Goal: Task Accomplishment & Management: Complete application form

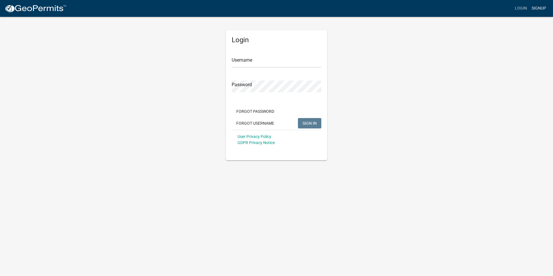
click at [544, 6] on link "Signup" at bounding box center [539, 8] width 19 height 11
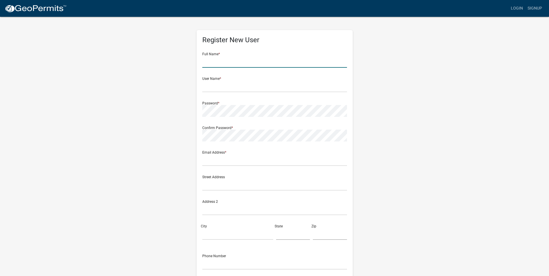
click at [213, 66] on input "text" at bounding box center [274, 62] width 145 height 12
type input "[PERSON_NAME]"
type input "[PERSON_NAME][EMAIL_ADDRESS][PERSON_NAME][DOMAIN_NAME]"
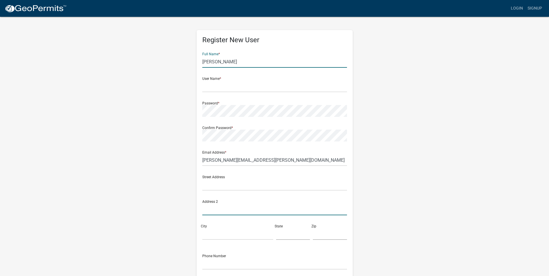
type input "[STREET_ADDRESS]"
type input "Des Moines"
type input "[US_STATE]"
type input "50313"
type input "5158022157"
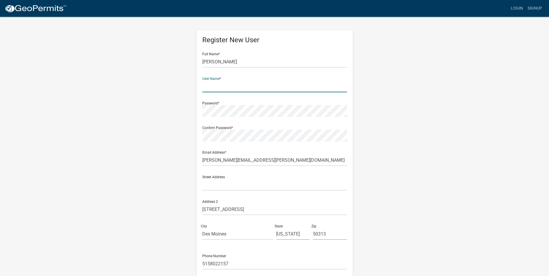
click at [226, 85] on input "text" at bounding box center [274, 86] width 145 height 12
type input "dhubbard"
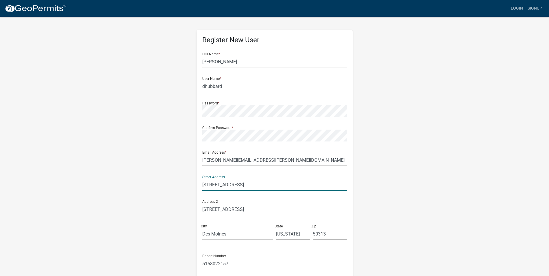
type input "2401 SE Tones Drive"
type input "Suite 13"
type input "Ankney"
type input "[US_STATE]"
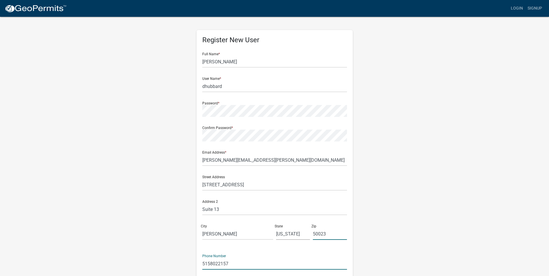
click at [330, 233] on input "50023" at bounding box center [330, 234] width 34 height 12
type input "50021"
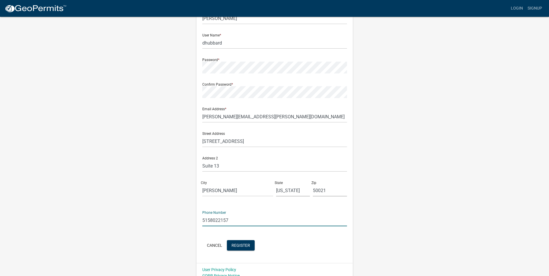
scroll to position [50, 0]
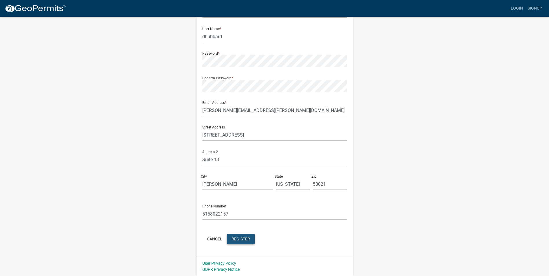
click at [245, 238] on span "Register" at bounding box center [240, 238] width 19 height 5
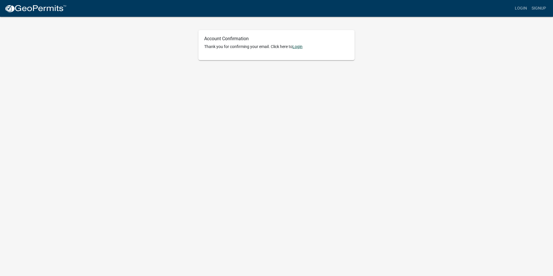
click at [301, 46] on link "Login" at bounding box center [298, 46] width 10 height 5
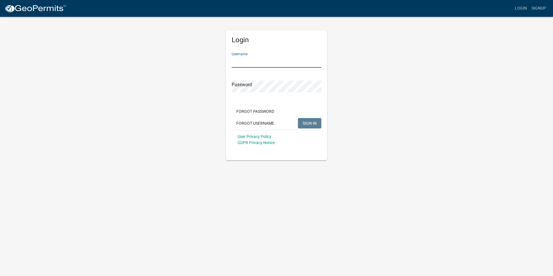
click at [283, 67] on input "Username" at bounding box center [277, 62] width 90 height 12
type input "dhubbard"
click at [298, 118] on button "SIGN IN" at bounding box center [309, 123] width 23 height 10
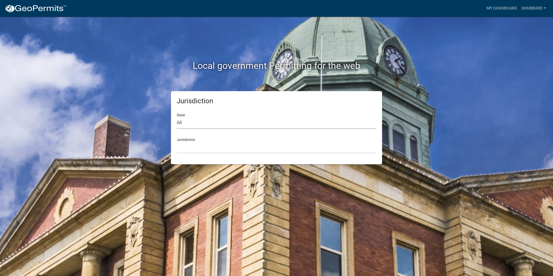
click at [221, 128] on select "All [US_STATE] [US_STATE] [US_STATE] [US_STATE] [US_STATE] [US_STATE] [US_STATE…" at bounding box center [277, 123] width 200 height 12
select select "[US_STATE]"
click at [177, 117] on select "All [US_STATE] [US_STATE] [US_STATE] [US_STATE] [US_STATE] [US_STATE] [US_STATE…" at bounding box center [277, 123] width 200 height 12
click at [212, 151] on select "[GEOGRAPHIC_DATA], [US_STATE] [GEOGRAPHIC_DATA], [US_STATE] [GEOGRAPHIC_DATA], …" at bounding box center [277, 147] width 200 height 12
click at [231, 143] on select "[GEOGRAPHIC_DATA], [US_STATE] [GEOGRAPHIC_DATA], [US_STATE][PERSON_NAME][GEOGRA…" at bounding box center [277, 147] width 200 height 12
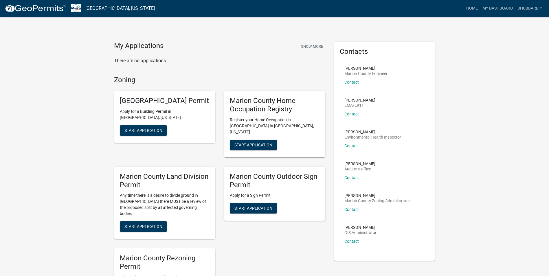
click at [286, 247] on div "[GEOGRAPHIC_DATA] Permit Apply for a Building Permit in [GEOGRAPHIC_DATA], [US_…" at bounding box center [220, 202] width 220 height 233
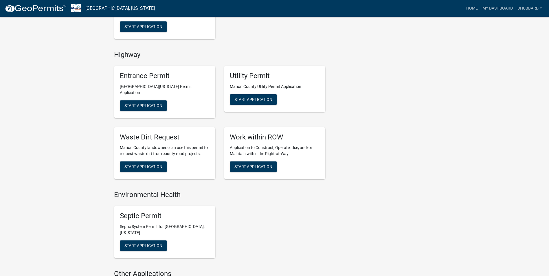
scroll to position [289, 0]
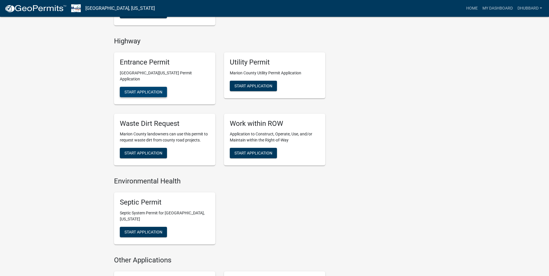
click at [157, 89] on span "Start Application" at bounding box center [143, 91] width 38 height 5
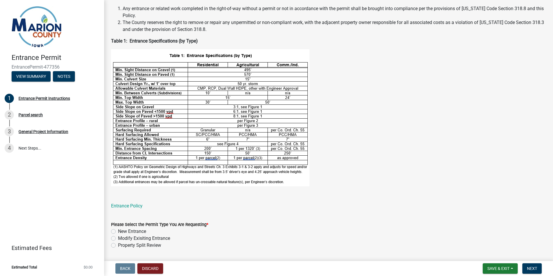
scroll to position [145, 0]
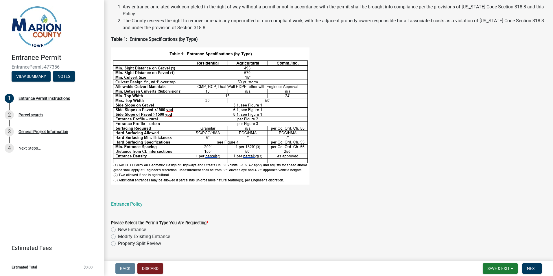
click at [139, 240] on label "Modify Exisiting Entrance" at bounding box center [144, 236] width 52 height 7
click at [122, 237] on input "Modify Exisiting Entrance" at bounding box center [120, 235] width 4 height 4
radio input "true"
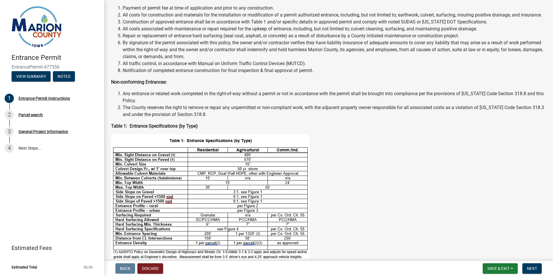
scroll to position [87, 0]
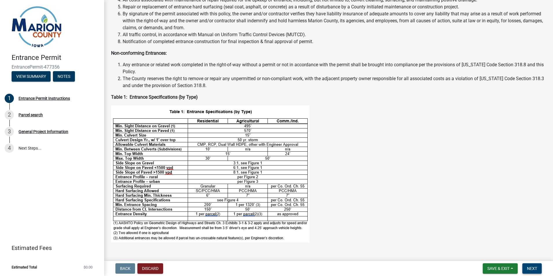
click at [534, 269] on span "Next" at bounding box center [532, 268] width 10 height 5
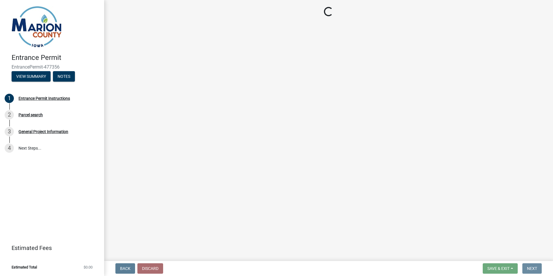
scroll to position [0, 0]
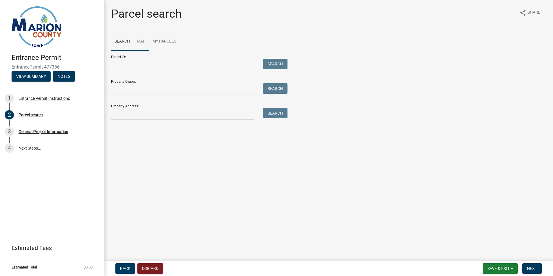
click at [136, 43] on link "Map" at bounding box center [141, 41] width 16 height 19
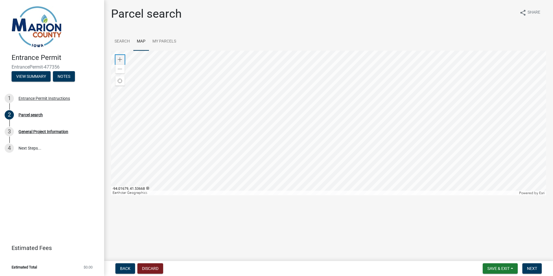
click at [120, 60] on span at bounding box center [120, 59] width 5 height 5
click at [118, 58] on span at bounding box center [120, 59] width 5 height 5
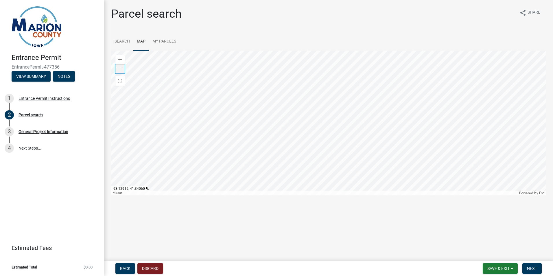
click at [120, 68] on span at bounding box center [120, 69] width 5 height 5
click at [121, 72] on div "Zoom out" at bounding box center [119, 68] width 9 height 9
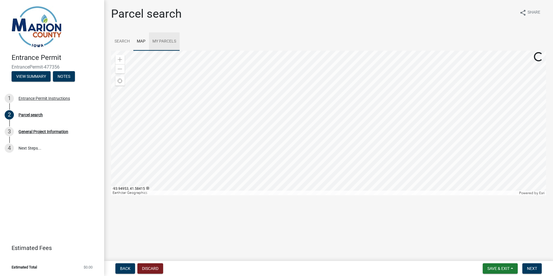
click at [165, 41] on link "My Parcels" at bounding box center [164, 41] width 31 height 19
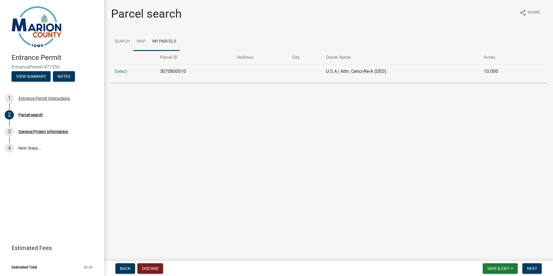
click at [135, 40] on link "Map" at bounding box center [141, 41] width 16 height 19
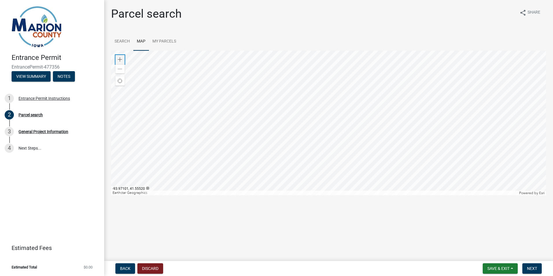
click at [122, 60] on span at bounding box center [120, 59] width 5 height 5
click at [120, 39] on link "Search" at bounding box center [122, 41] width 22 height 19
